Goal: Check status: Check status

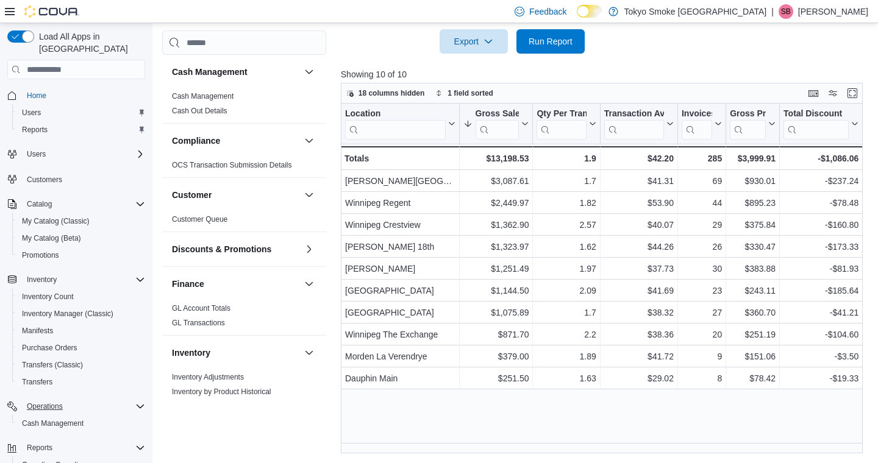
scroll to position [721, 0]
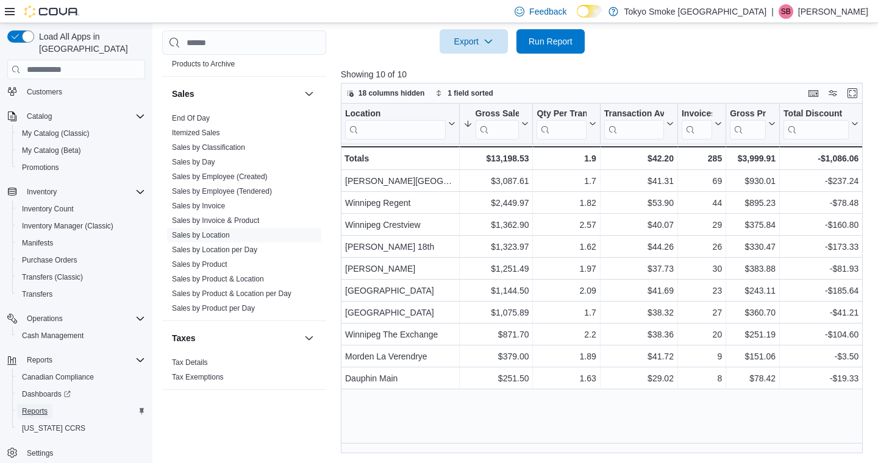
click at [41, 407] on span "Reports" at bounding box center [35, 412] width 26 height 10
click at [38, 405] on span "Reports" at bounding box center [35, 411] width 26 height 15
click at [42, 407] on span "Reports" at bounding box center [35, 412] width 26 height 10
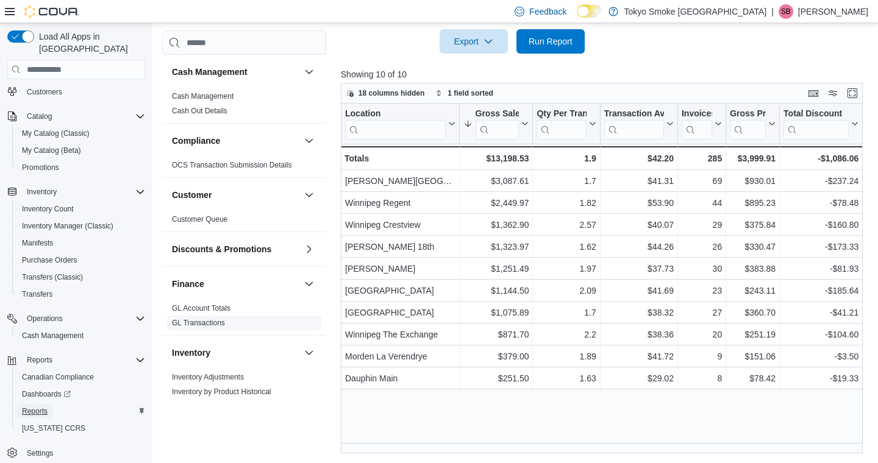
scroll to position [134, 0]
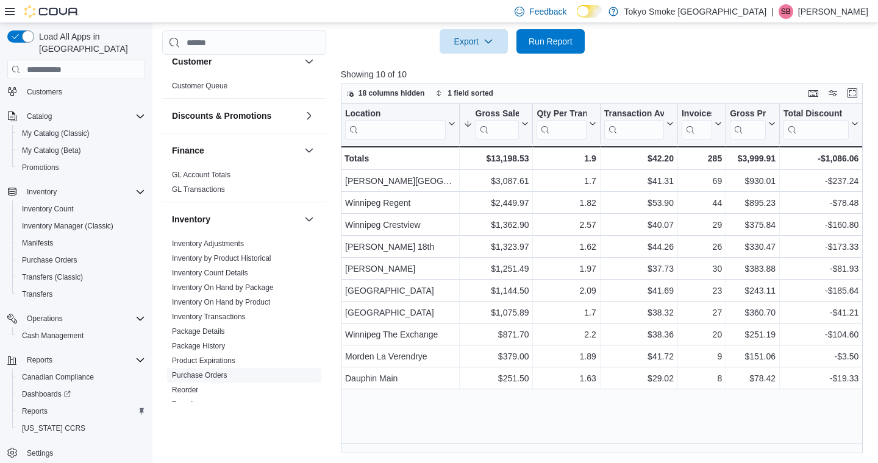
click at [212, 377] on link "Purchase Orders" at bounding box center [199, 375] width 55 height 9
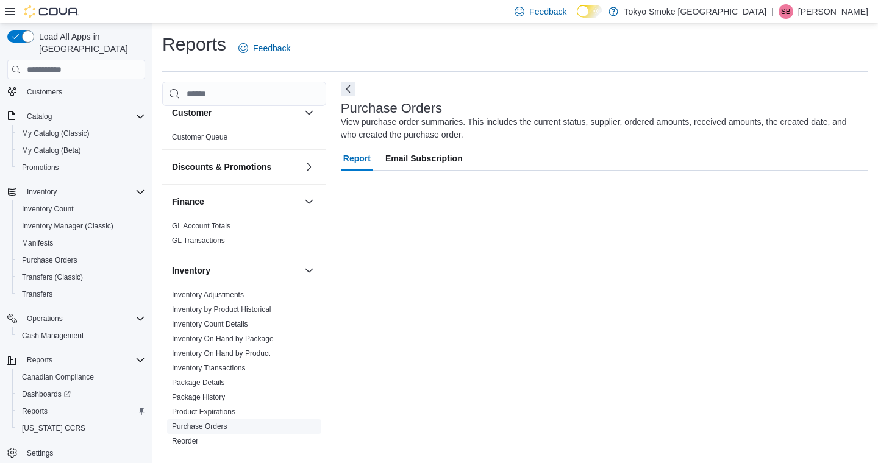
scroll to position [1, 0]
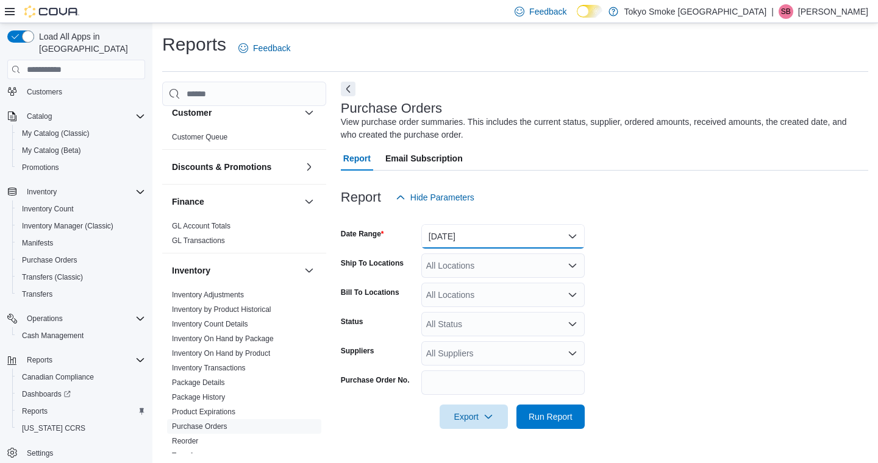
click at [496, 231] on button "[DATE]" at bounding box center [502, 236] width 163 height 24
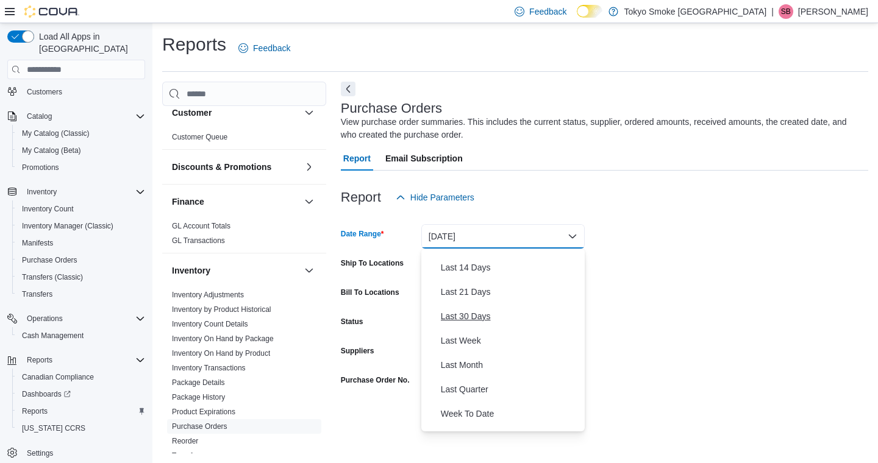
scroll to position [183, 0]
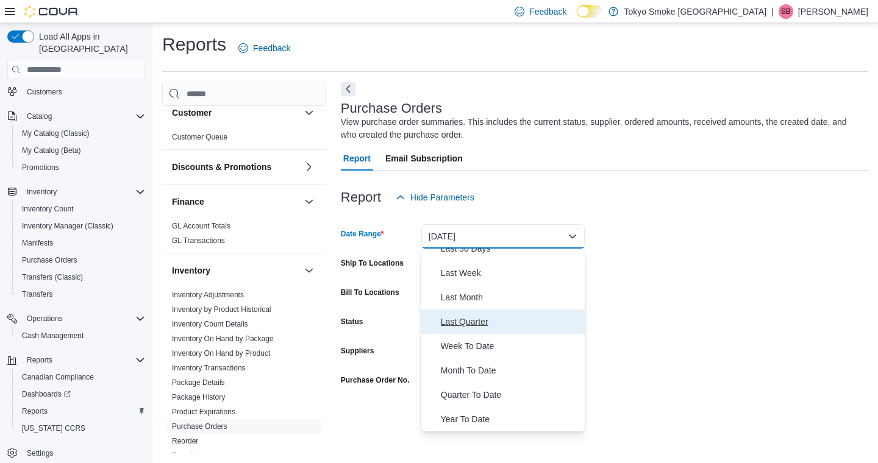
click at [484, 327] on span "Last Quarter" at bounding box center [510, 322] width 139 height 15
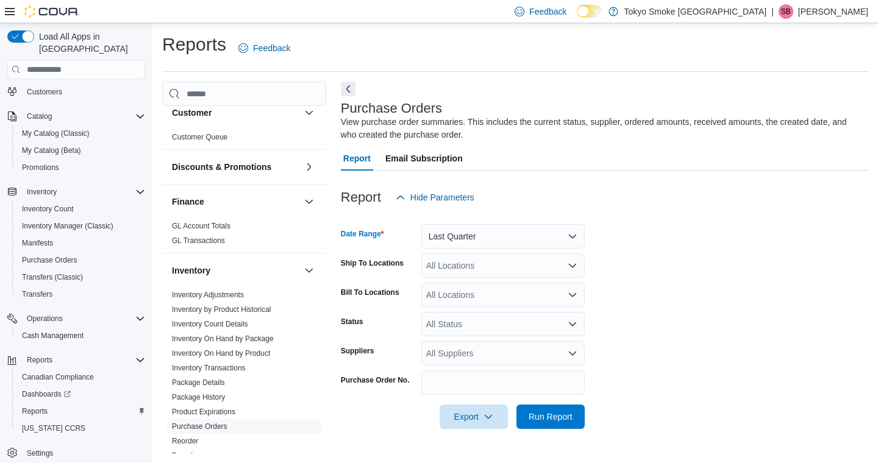
click at [481, 263] on div "All Locations" at bounding box center [502, 266] width 163 height 24
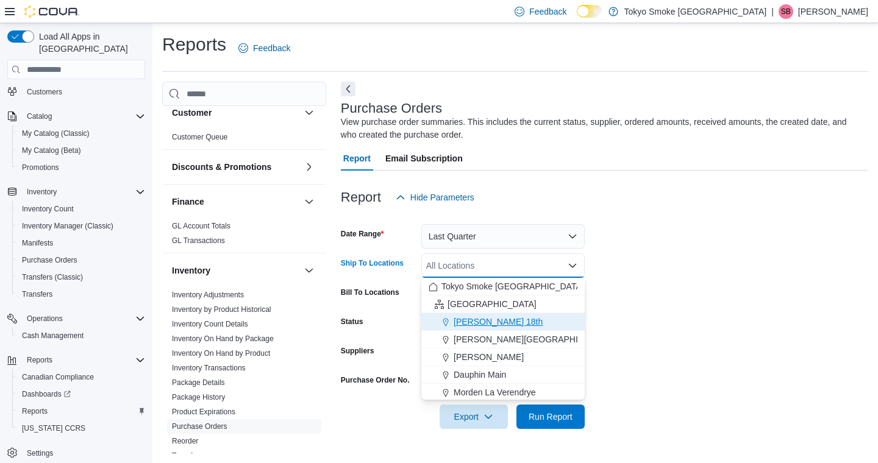
click at [468, 330] on button "[PERSON_NAME] 18th" at bounding box center [502, 322] width 163 height 18
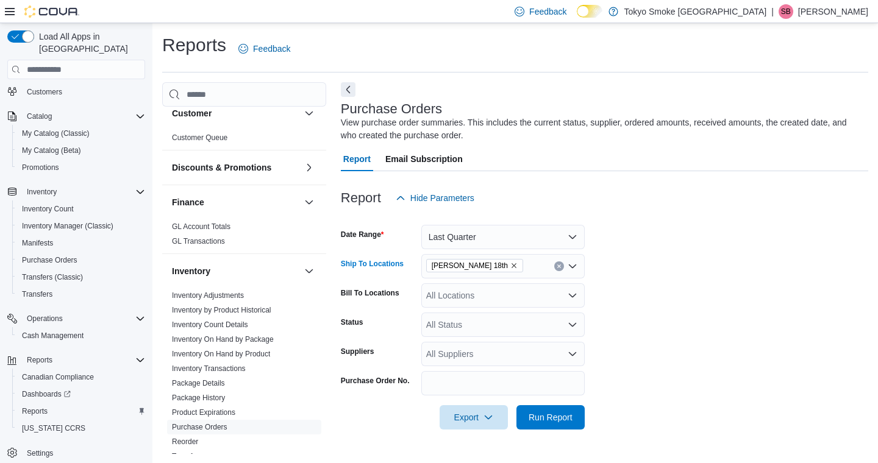
scroll to position [1, 0]
click at [510, 266] on icon "Remove Brandon 18th from selection in this group" at bounding box center [513, 265] width 7 height 7
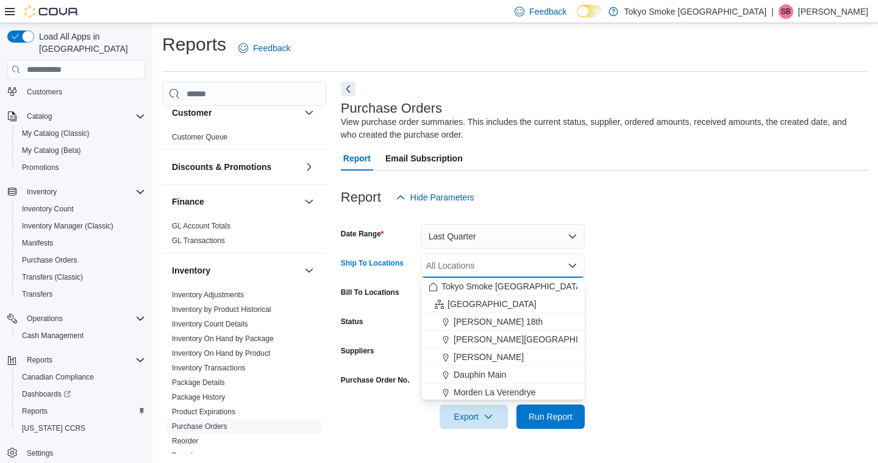
click at [487, 266] on div "All Locations Combo box. Selected. Combo box input. All Locations. Type some te…" at bounding box center [502, 266] width 163 height 24
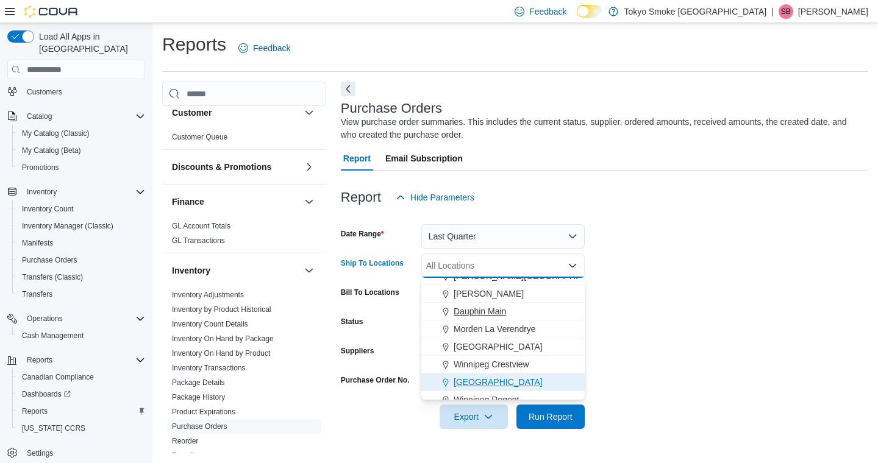
click at [496, 380] on span "[GEOGRAPHIC_DATA]" at bounding box center [498, 382] width 89 height 12
click at [710, 333] on form "Date Range Last Quarter Ship To Locations Winnipeg Dominion Centre Combo box. S…" at bounding box center [604, 320] width 527 height 220
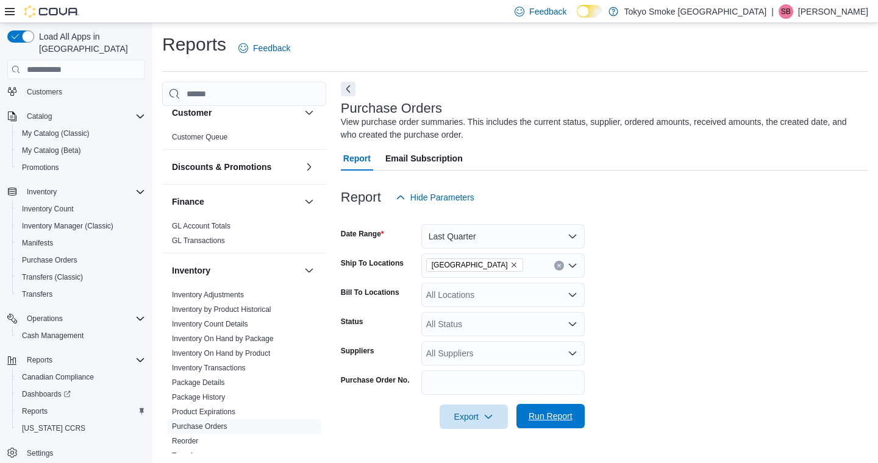
click at [560, 415] on span "Run Report" at bounding box center [551, 416] width 44 height 12
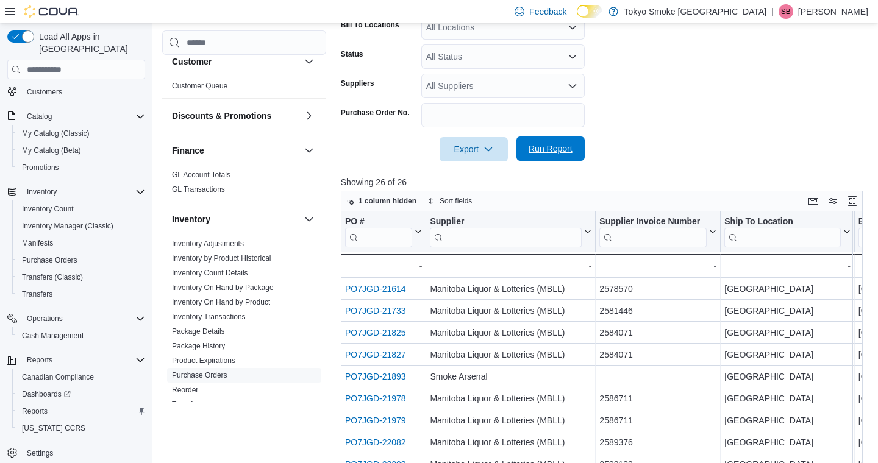
scroll to position [376, 0]
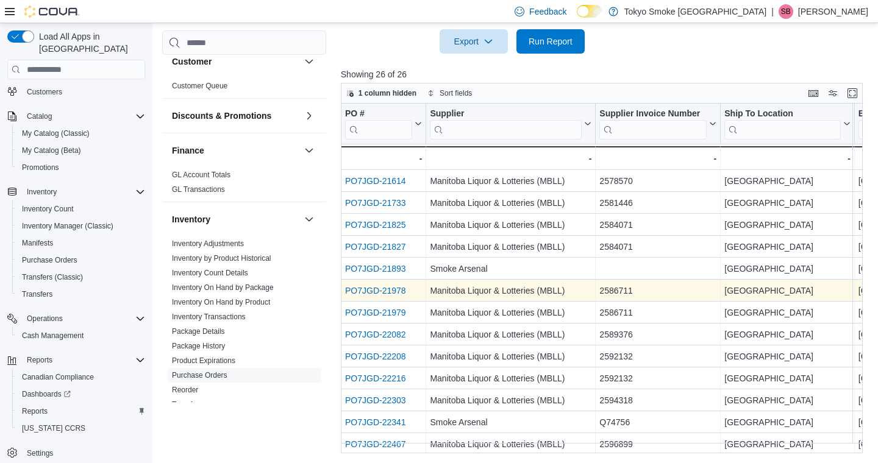
click at [371, 295] on link "PO7JGD-21978" at bounding box center [375, 291] width 61 height 10
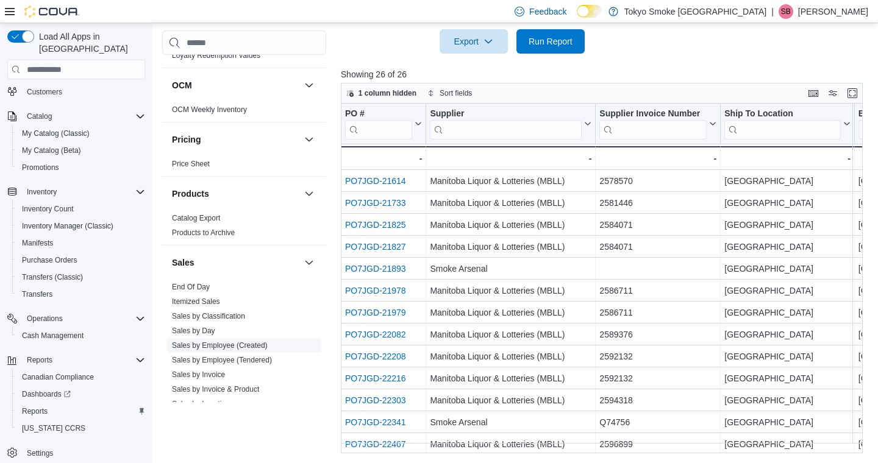
scroll to position [644, 0]
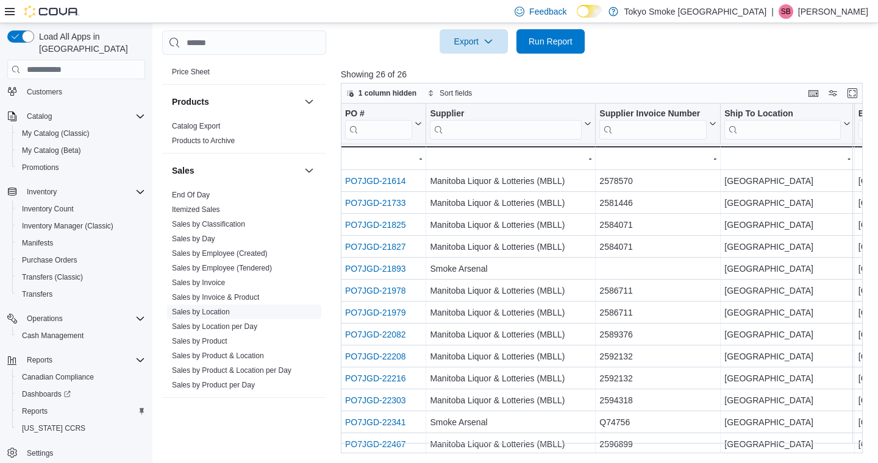
click at [189, 314] on link "Sales by Location" at bounding box center [201, 312] width 58 height 9
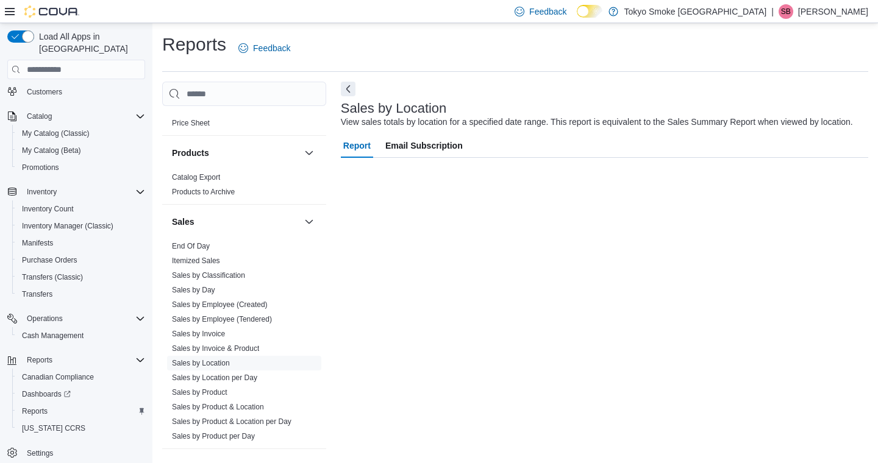
scroll to position [20, 0]
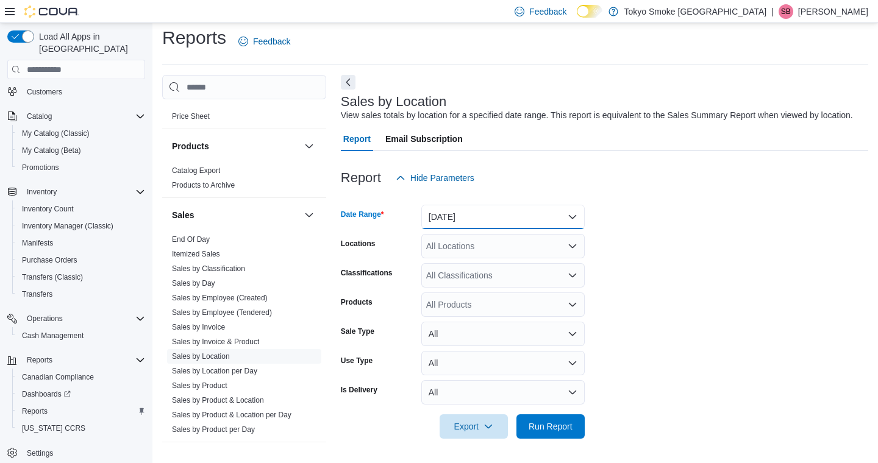
click at [447, 213] on button "[DATE]" at bounding box center [502, 217] width 163 height 24
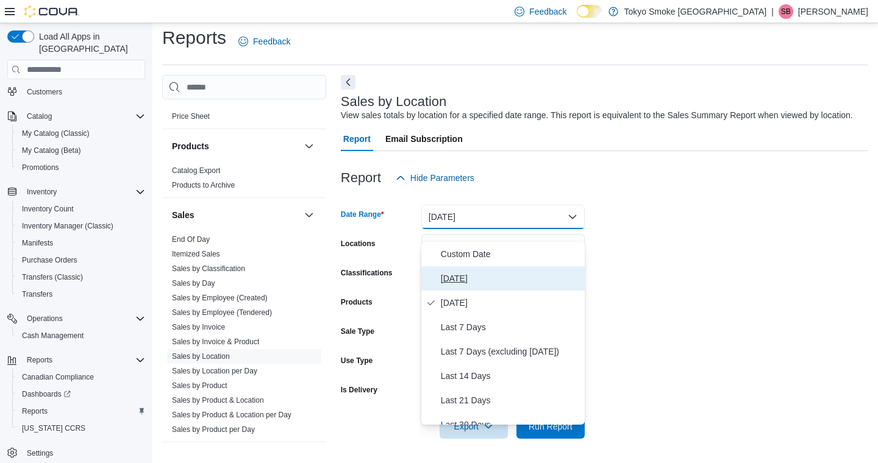
click at [448, 272] on span "[DATE]" at bounding box center [510, 278] width 139 height 15
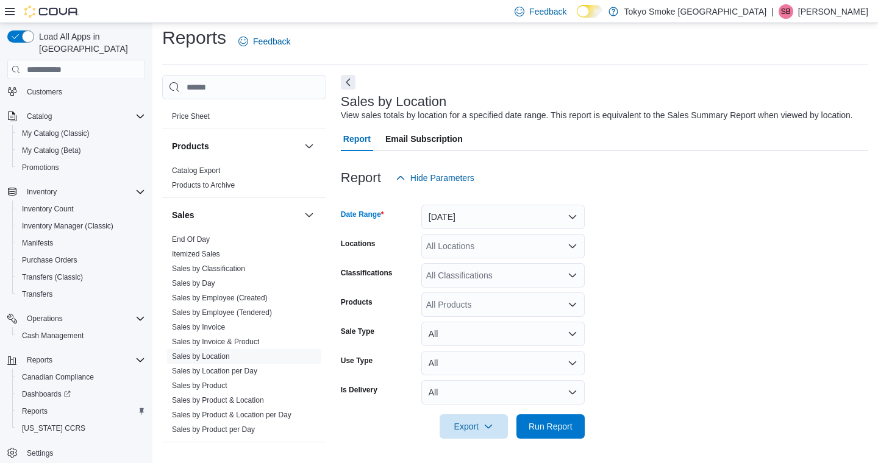
click at [450, 246] on div "All Locations" at bounding box center [502, 246] width 163 height 24
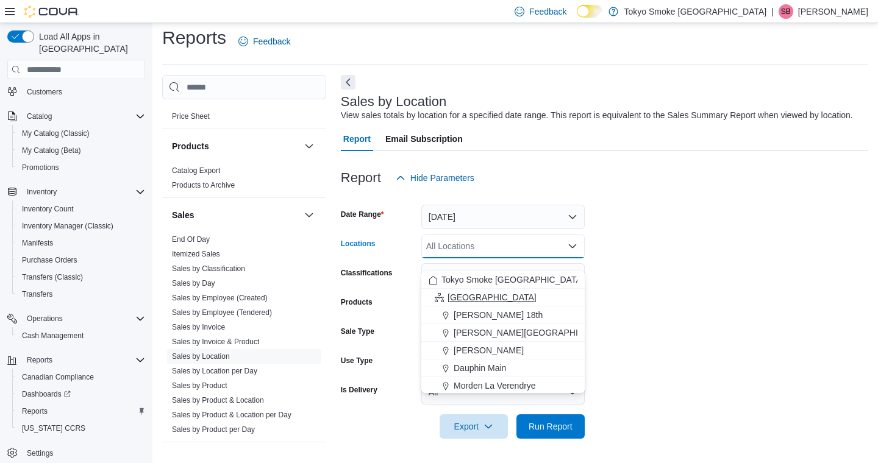
click at [454, 291] on span "[GEOGRAPHIC_DATA]" at bounding box center [492, 297] width 89 height 12
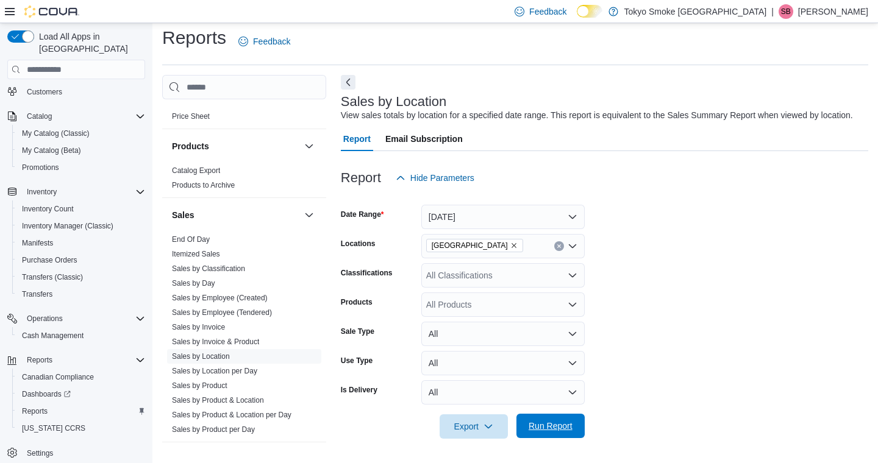
click at [559, 418] on span "Run Report" at bounding box center [551, 426] width 54 height 24
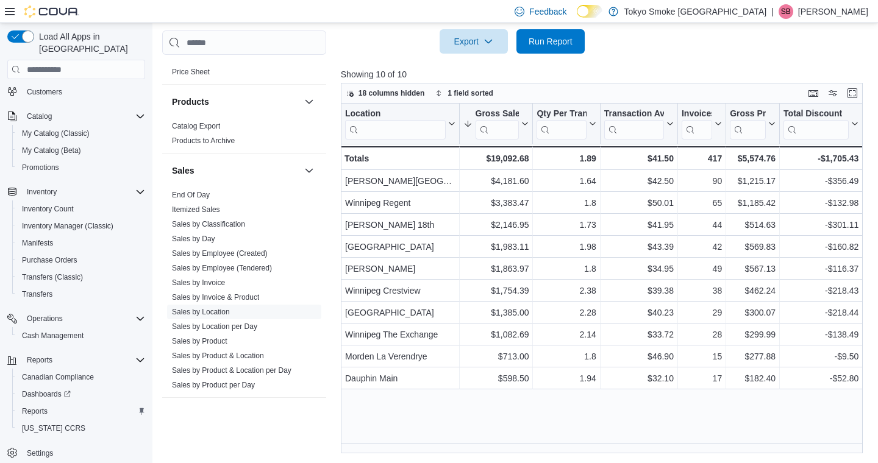
scroll to position [405, 0]
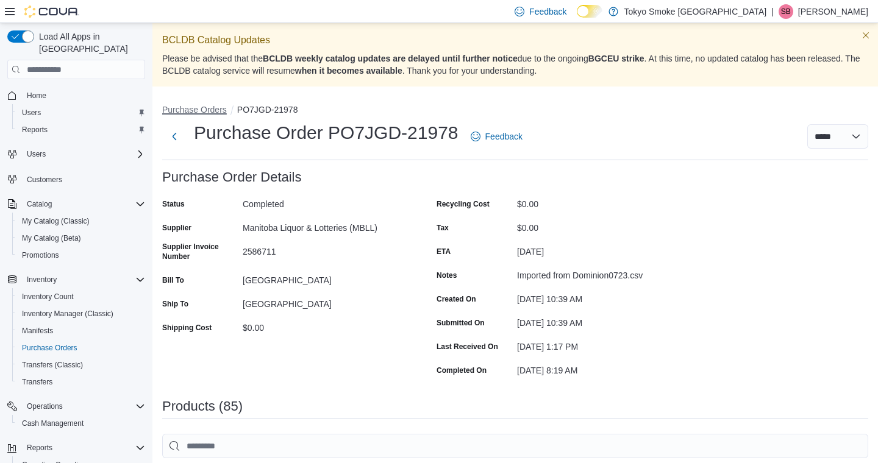
click at [212, 110] on button "Purchase Orders" at bounding box center [194, 110] width 65 height 10
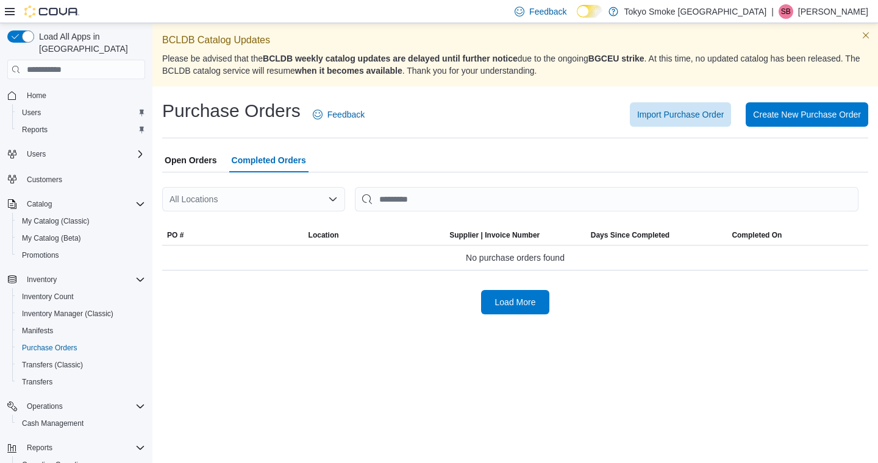
click at [307, 202] on div "All Locations" at bounding box center [253, 199] width 183 height 24
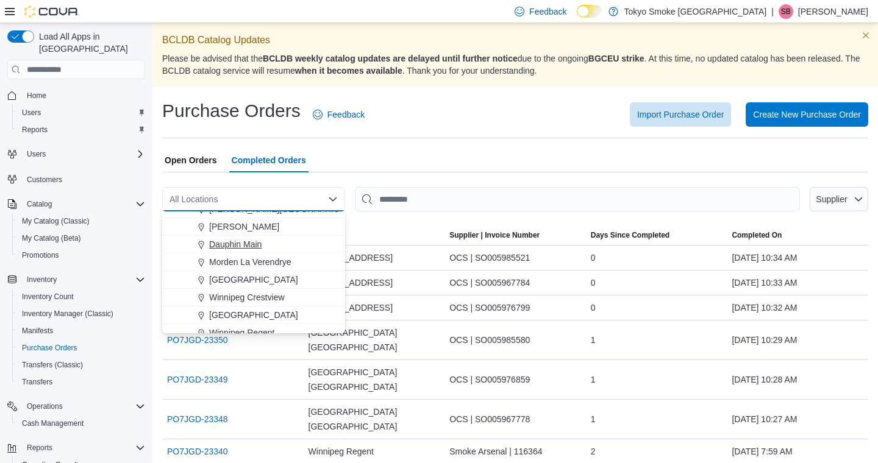
scroll to position [66, 0]
click at [296, 312] on span "[GEOGRAPHIC_DATA]" at bounding box center [253, 313] width 89 height 12
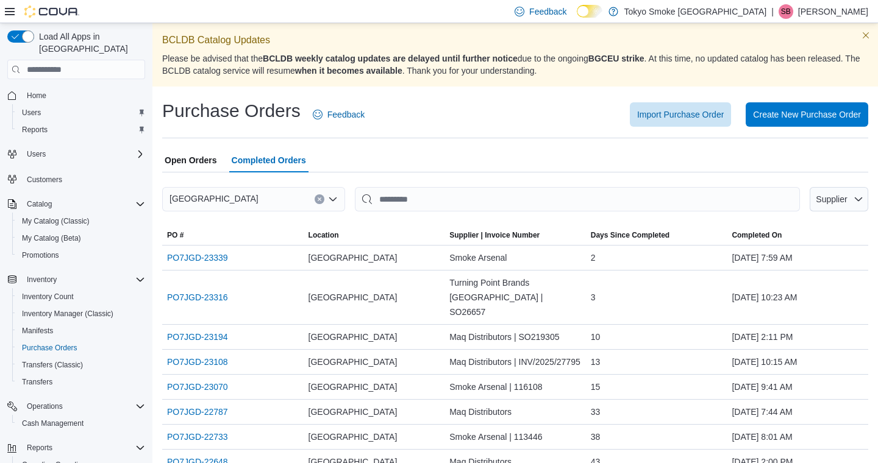
click at [209, 162] on span "Open Orders" at bounding box center [191, 160] width 52 height 24
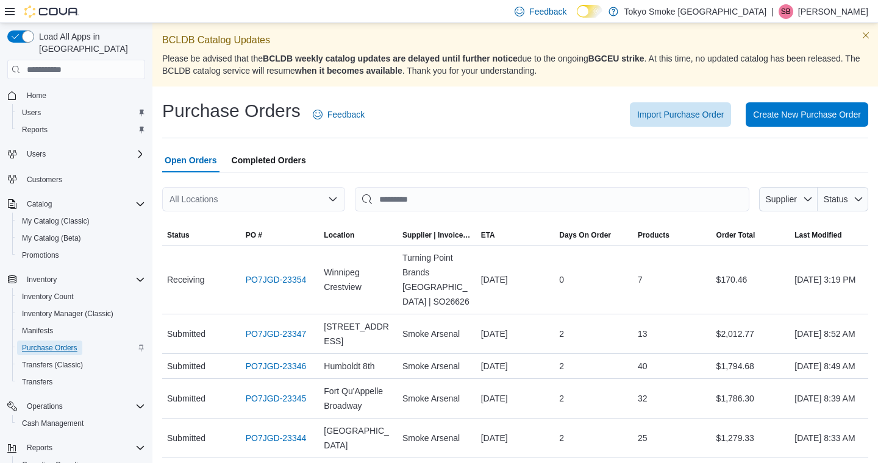
click at [58, 343] on span "Purchase Orders" at bounding box center [49, 348] width 55 height 10
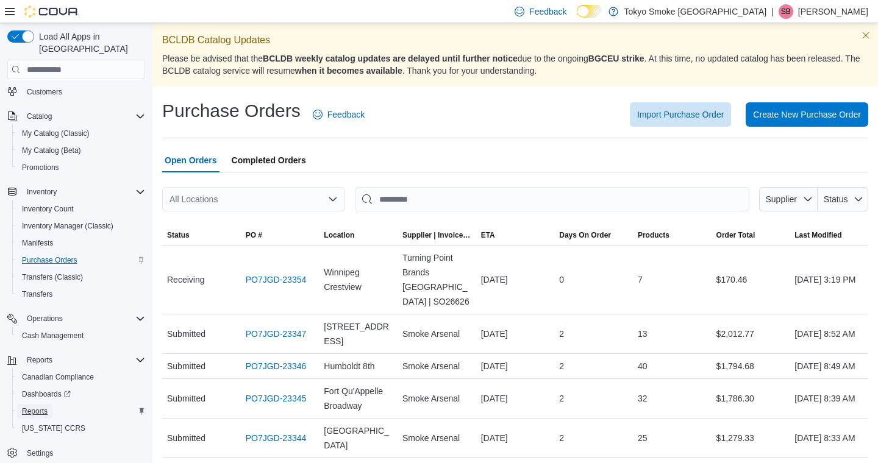
click at [41, 407] on span "Reports" at bounding box center [35, 412] width 26 height 10
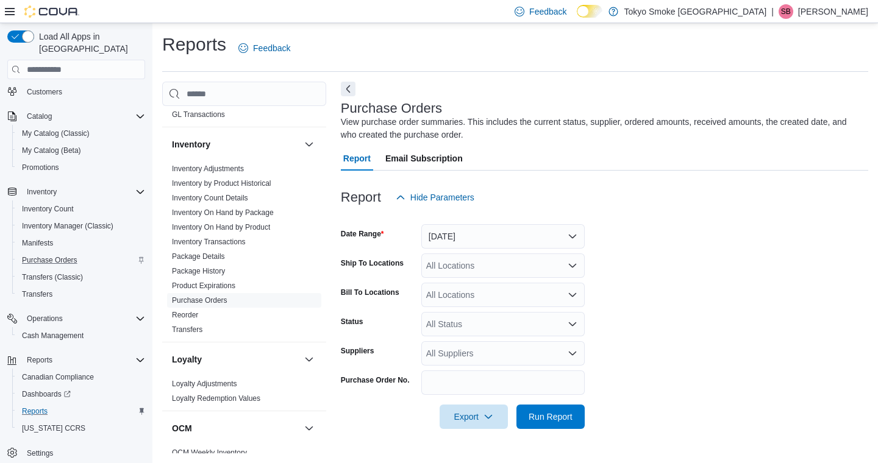
scroll to position [287, 0]
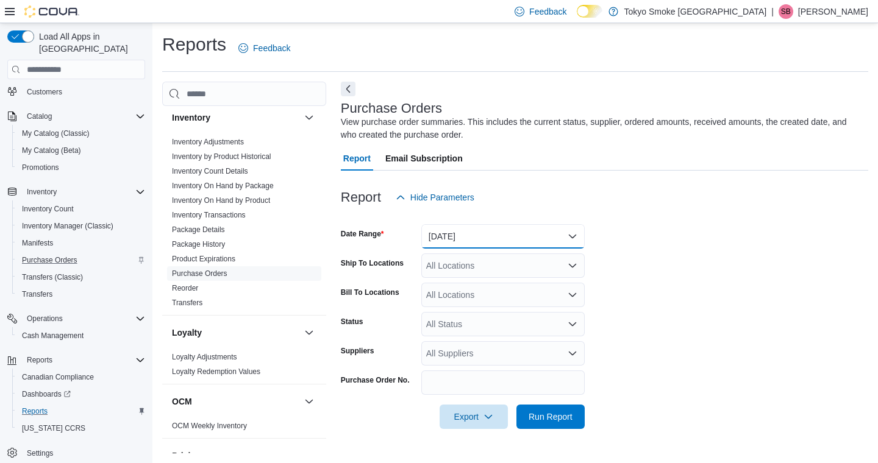
click at [512, 240] on button "[DATE]" at bounding box center [502, 236] width 163 height 24
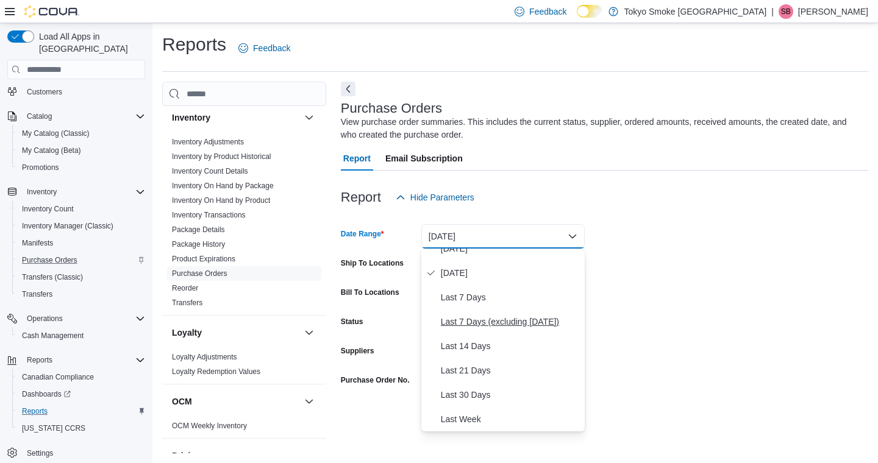
scroll to position [107, 0]
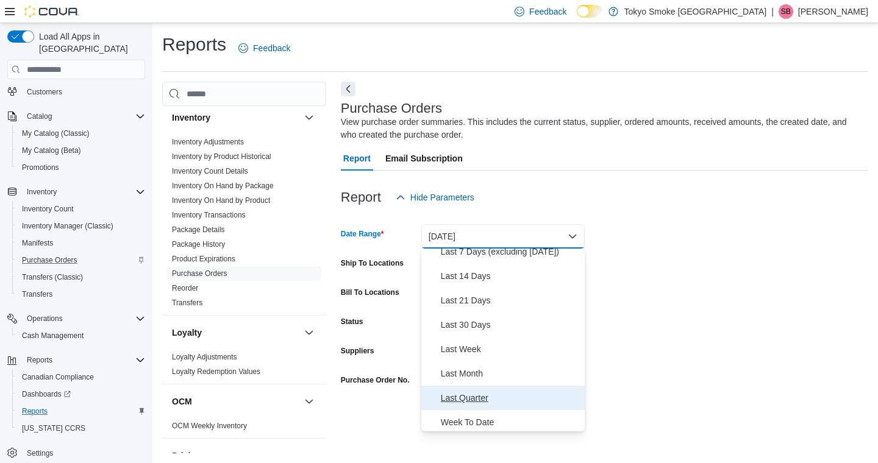
click at [497, 407] on button "Last Quarter" at bounding box center [502, 398] width 163 height 24
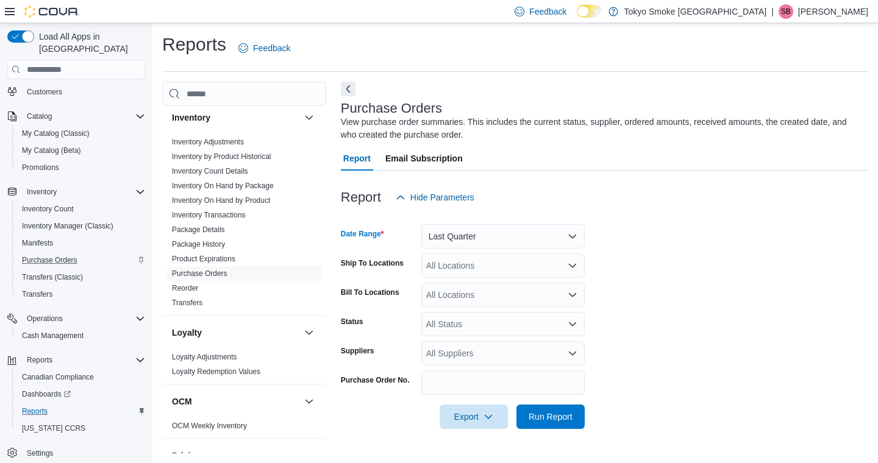
click at [509, 266] on div "All Locations" at bounding box center [502, 266] width 163 height 24
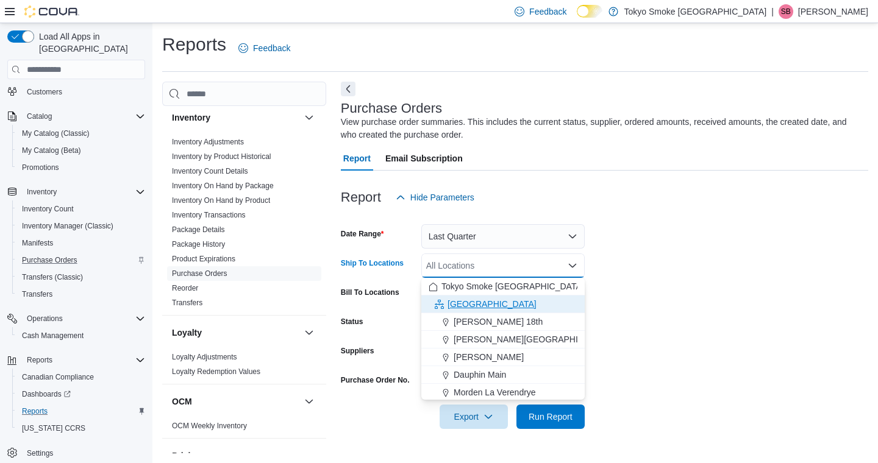
click at [496, 310] on div "[GEOGRAPHIC_DATA]" at bounding box center [503, 304] width 149 height 12
click at [510, 266] on icon "Remove Manitoba from selection in this group" at bounding box center [513, 265] width 7 height 7
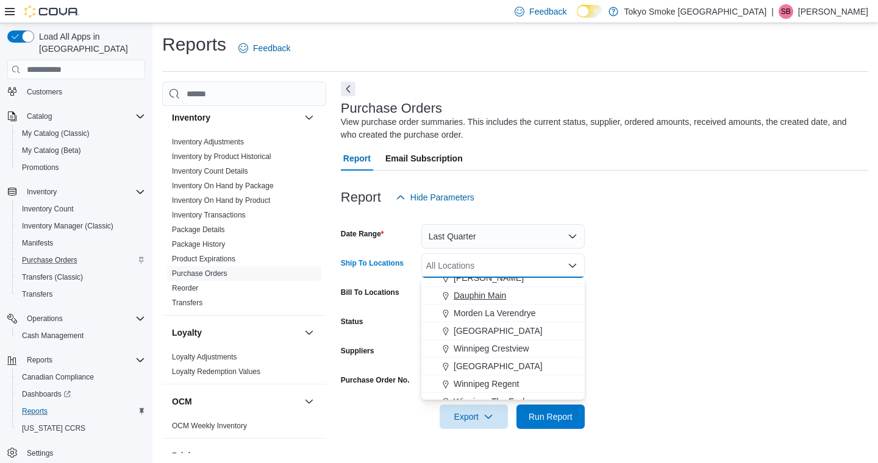
scroll to position [82, 0]
click at [524, 368] on span "[GEOGRAPHIC_DATA]" at bounding box center [498, 364] width 89 height 12
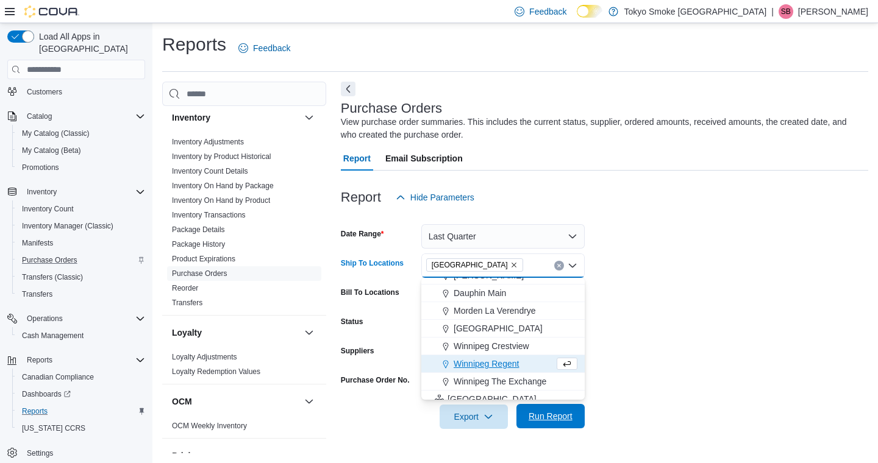
click at [546, 418] on span "Run Report" at bounding box center [551, 416] width 44 height 12
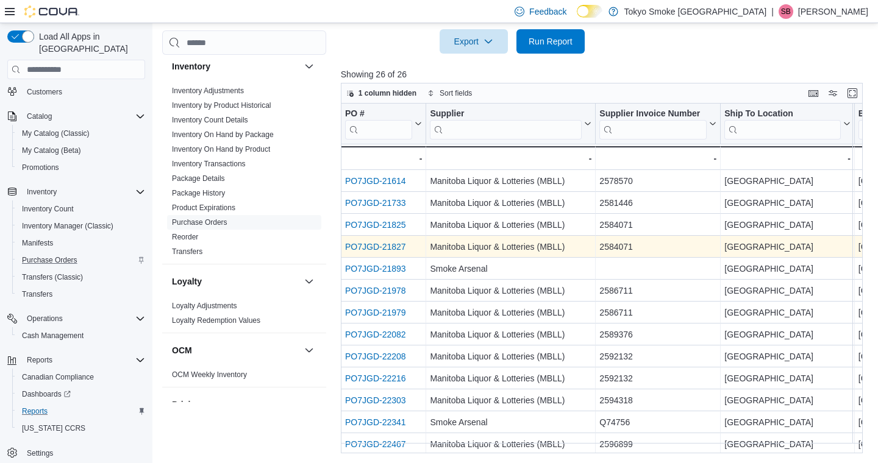
click at [391, 248] on link "PO7JGD-21827" at bounding box center [375, 247] width 61 height 10
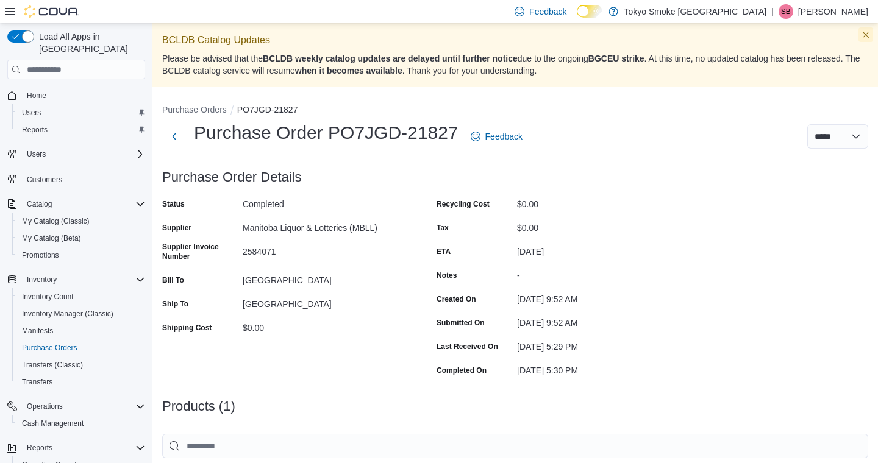
click at [868, 35] on button "Dismiss this callout" at bounding box center [866, 34] width 15 height 15
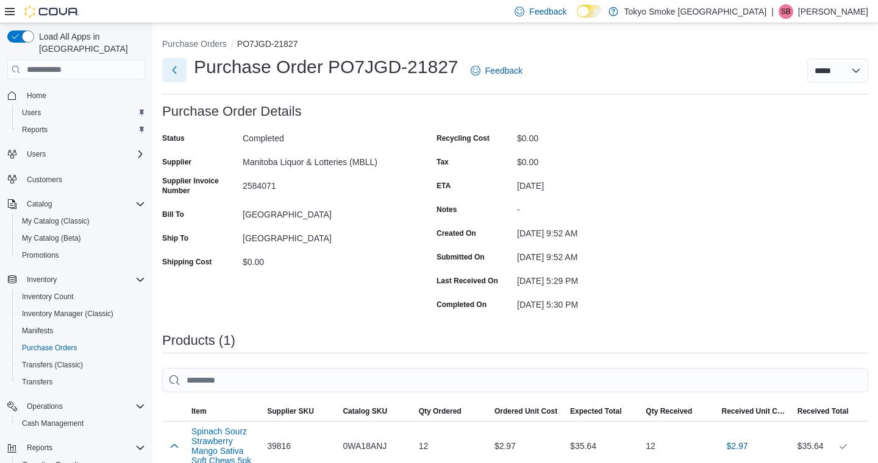
click at [174, 67] on button "Next" at bounding box center [174, 70] width 24 height 24
